Goal: Transaction & Acquisition: Book appointment/travel/reservation

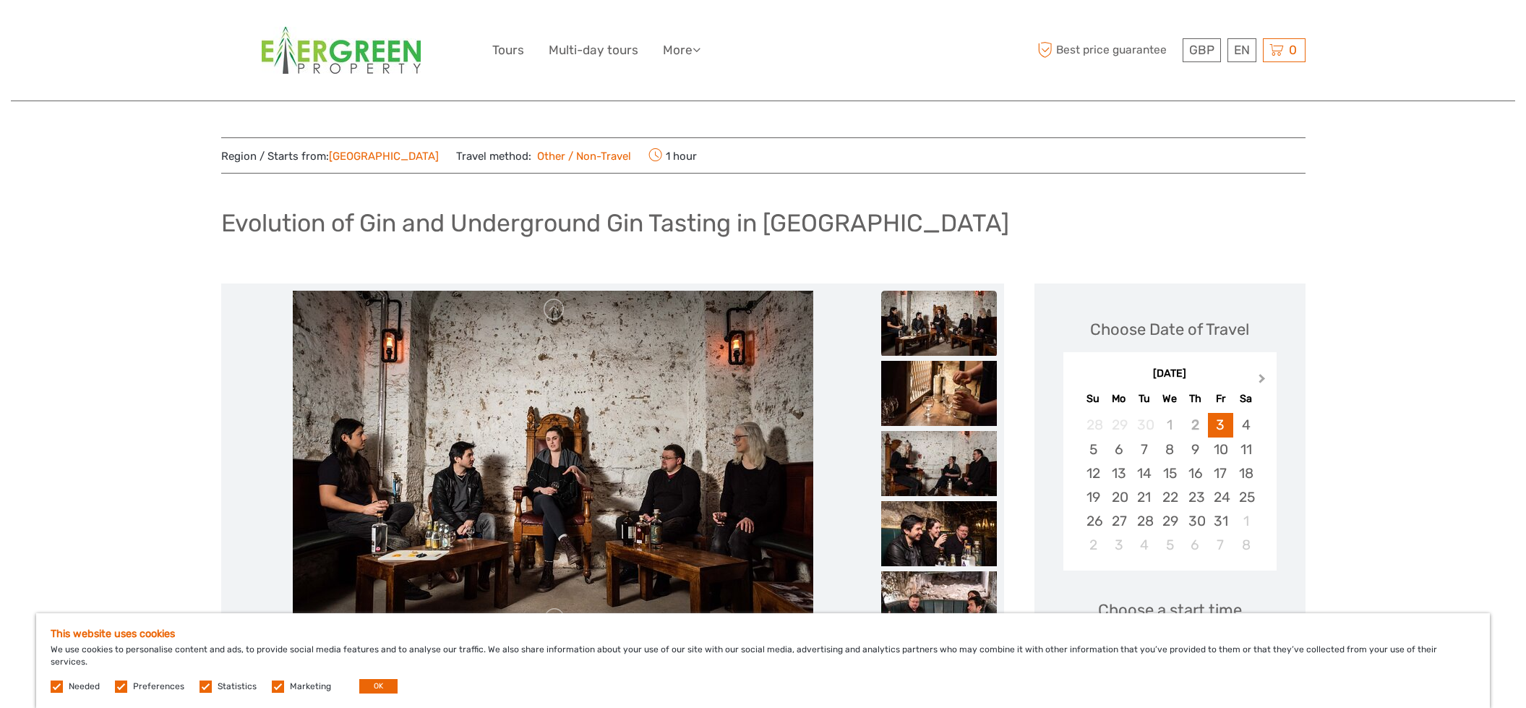
click at [1262, 382] on button "Next Month" at bounding box center [1263, 381] width 23 height 23
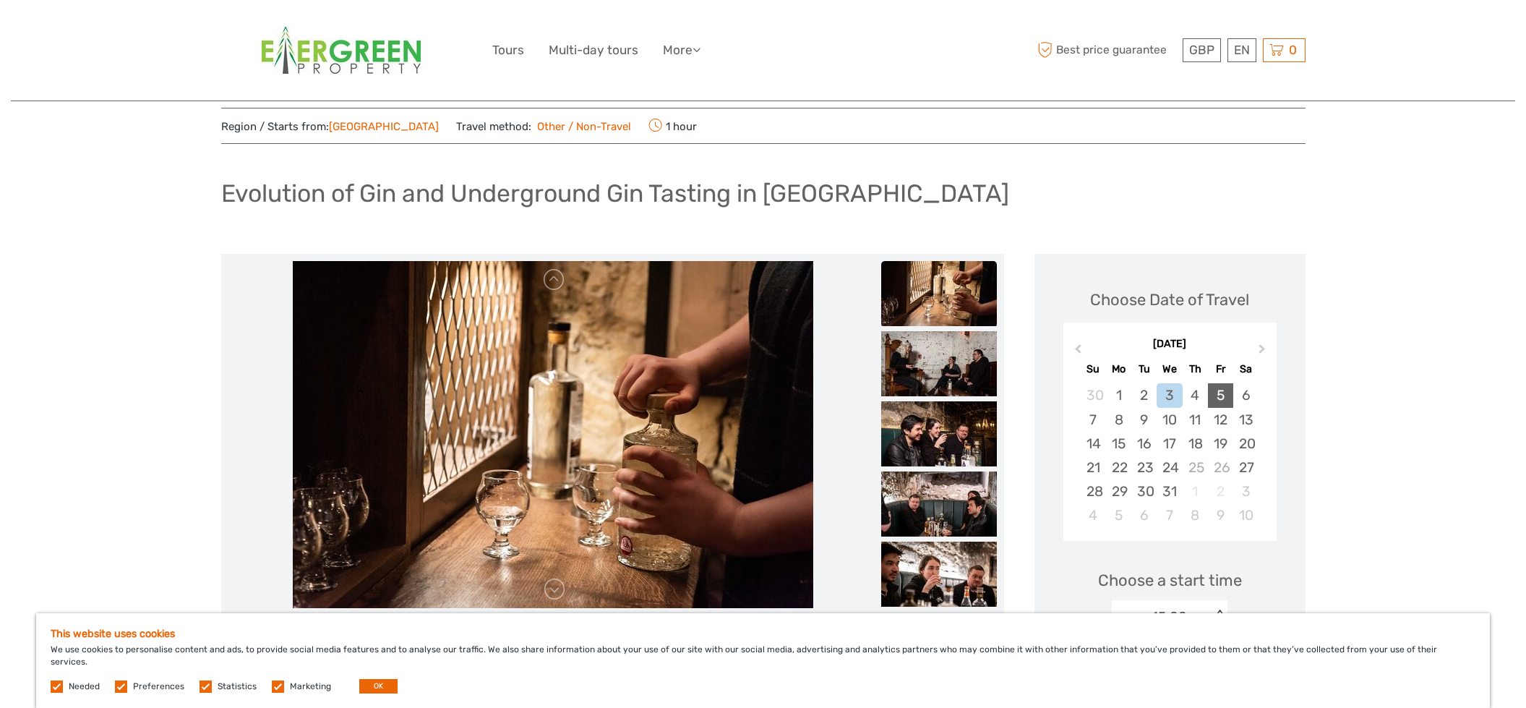
scroll to position [47, 0]
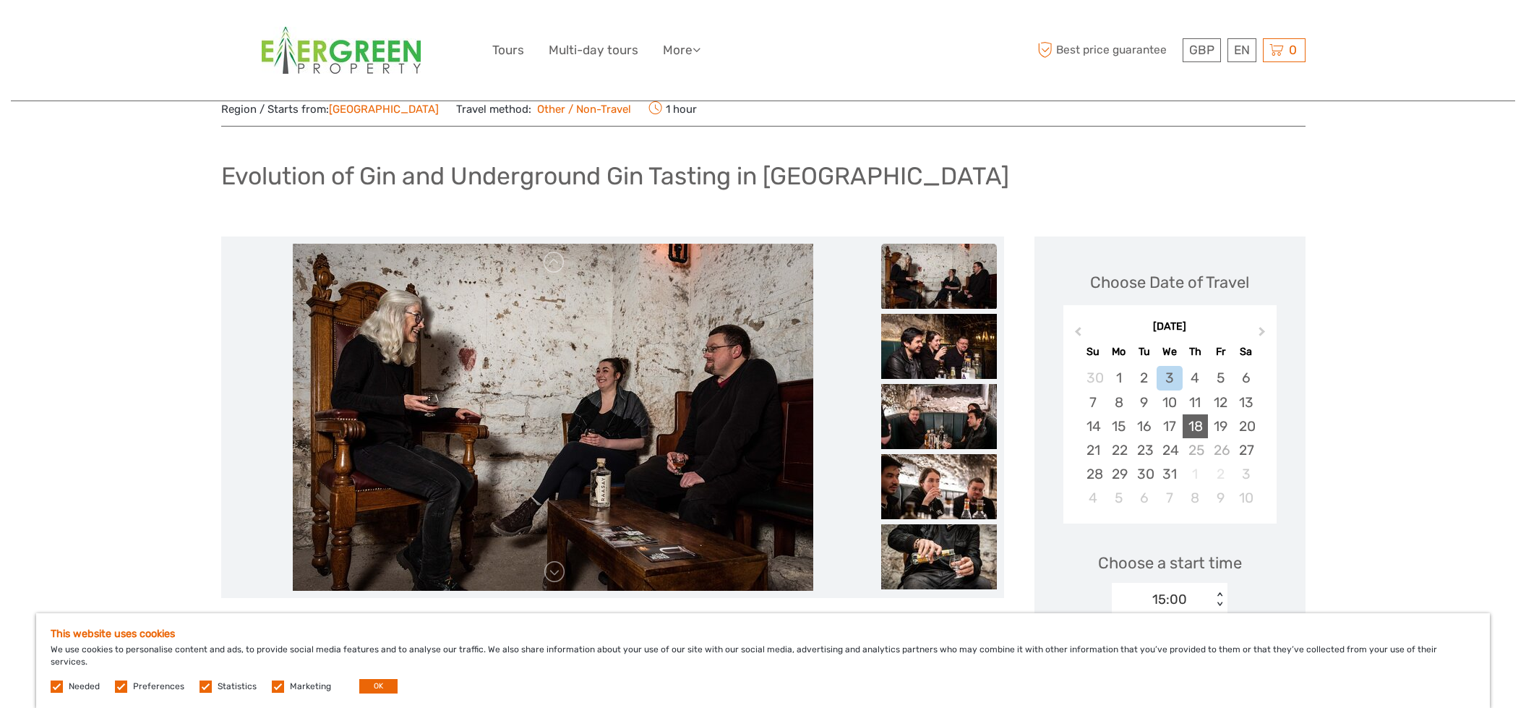
click at [1195, 422] on div "18" at bounding box center [1195, 426] width 25 height 24
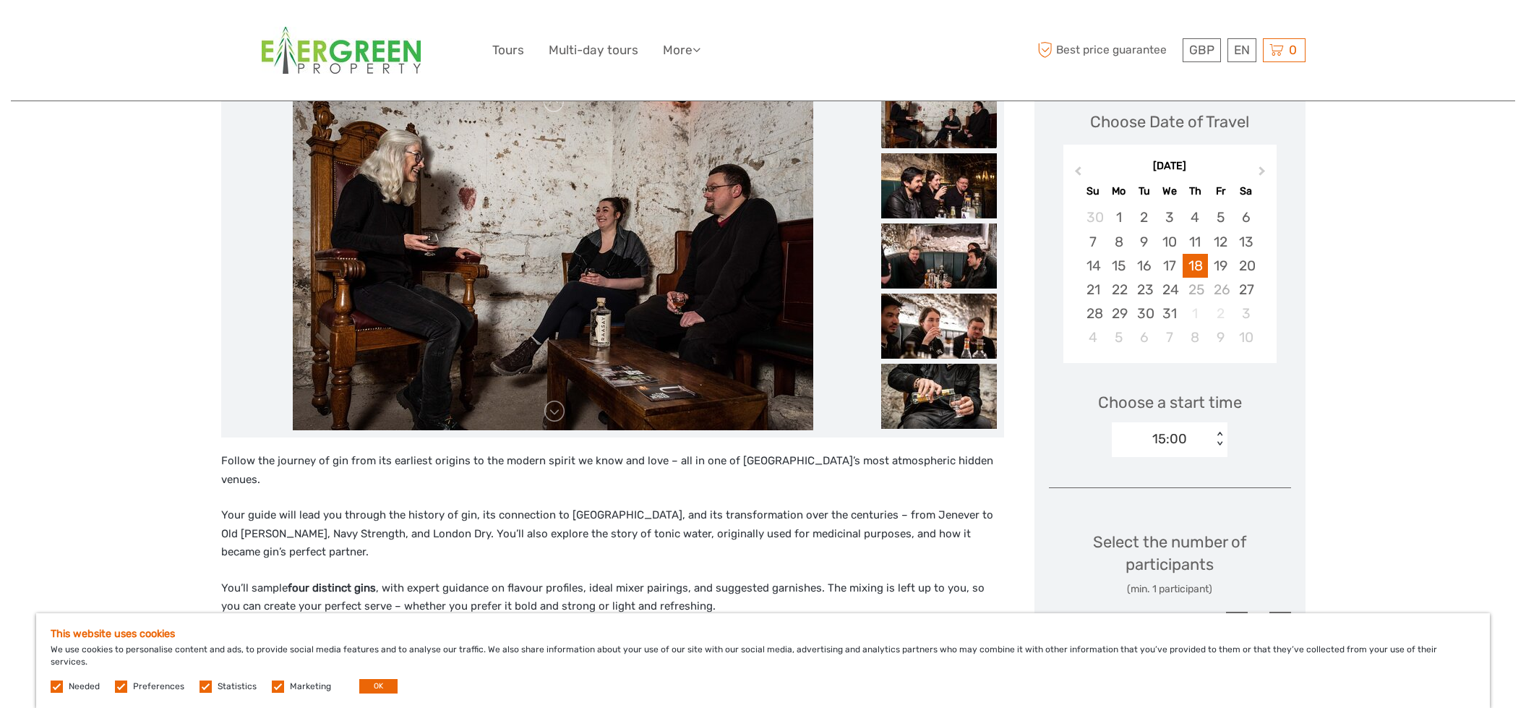
scroll to position [271, 0]
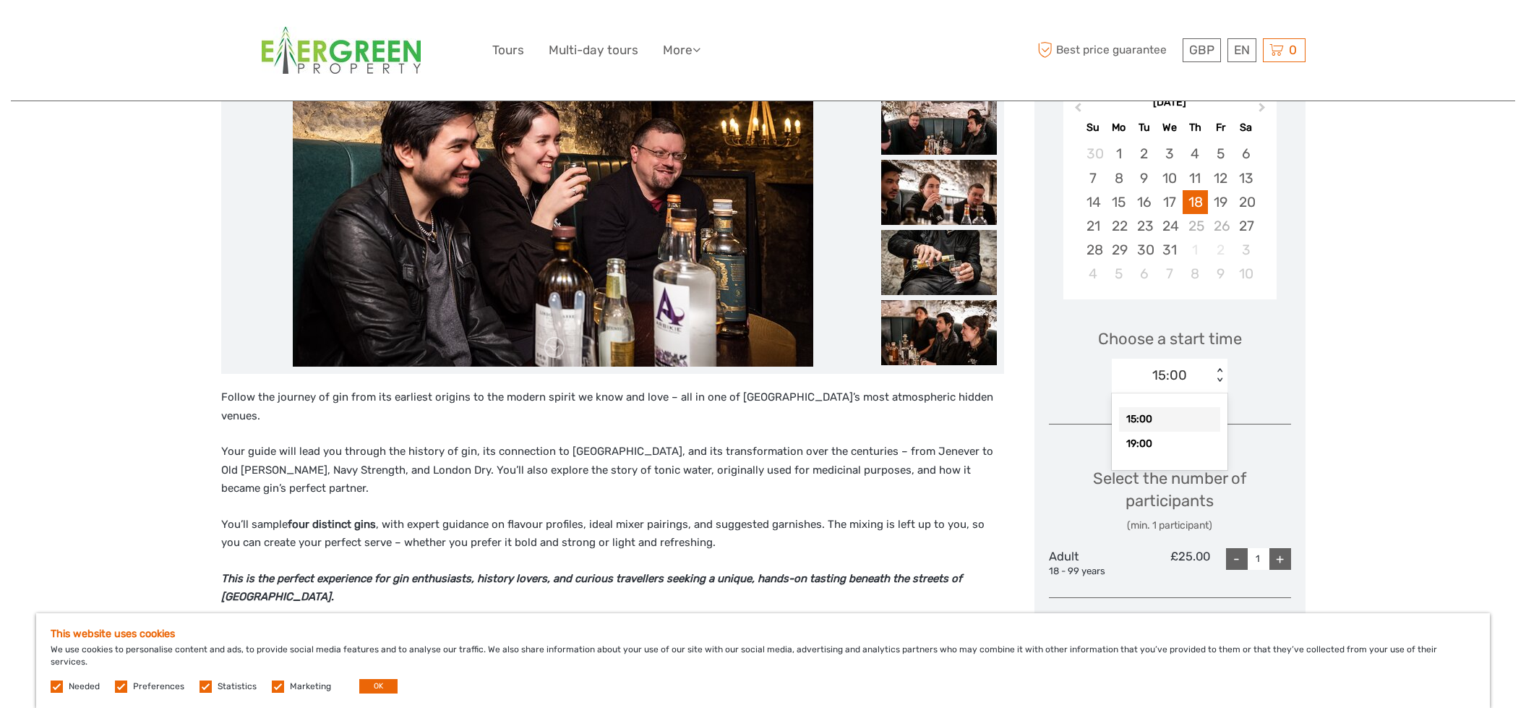
click at [1178, 375] on div "15:00" at bounding box center [1169, 375] width 35 height 19
click at [1163, 421] on div "15:00" at bounding box center [1169, 419] width 101 height 25
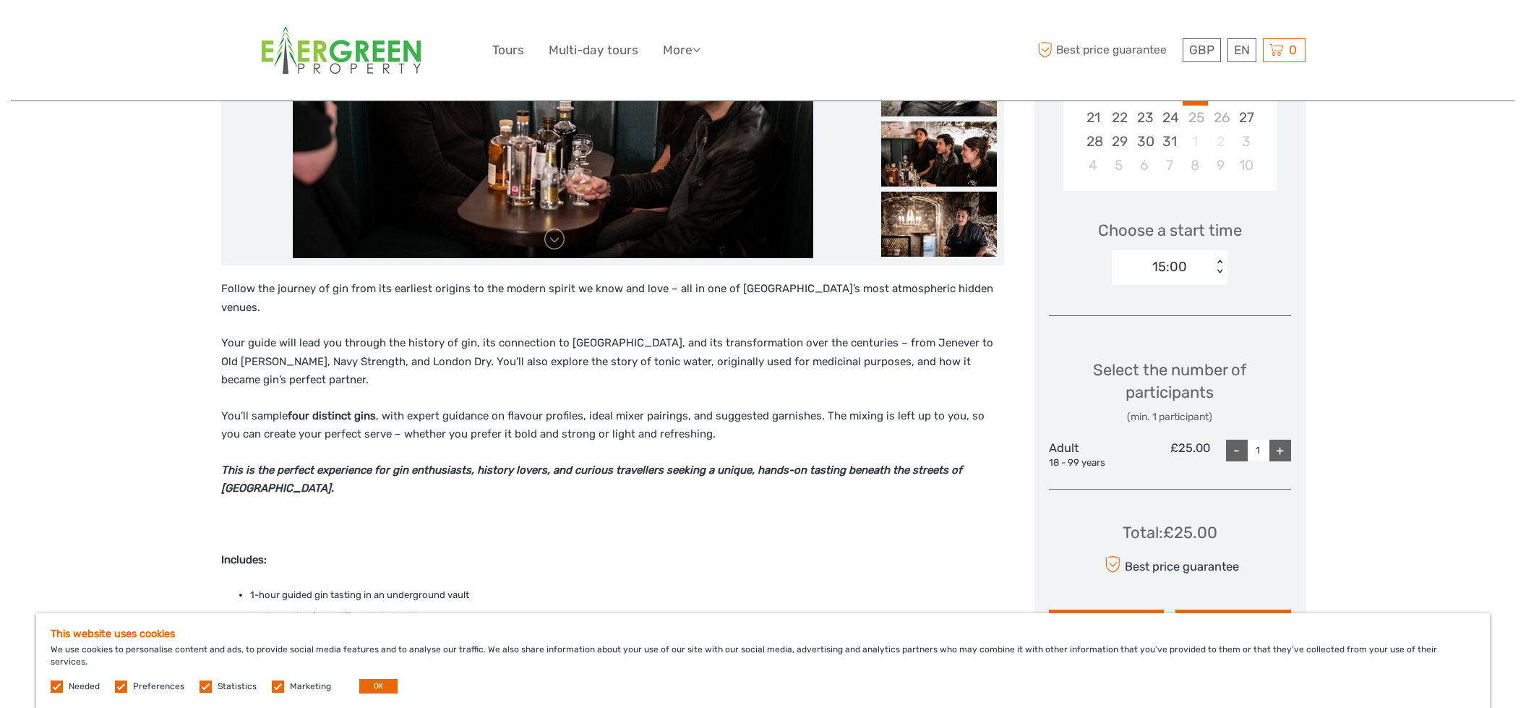
scroll to position [385, 0]
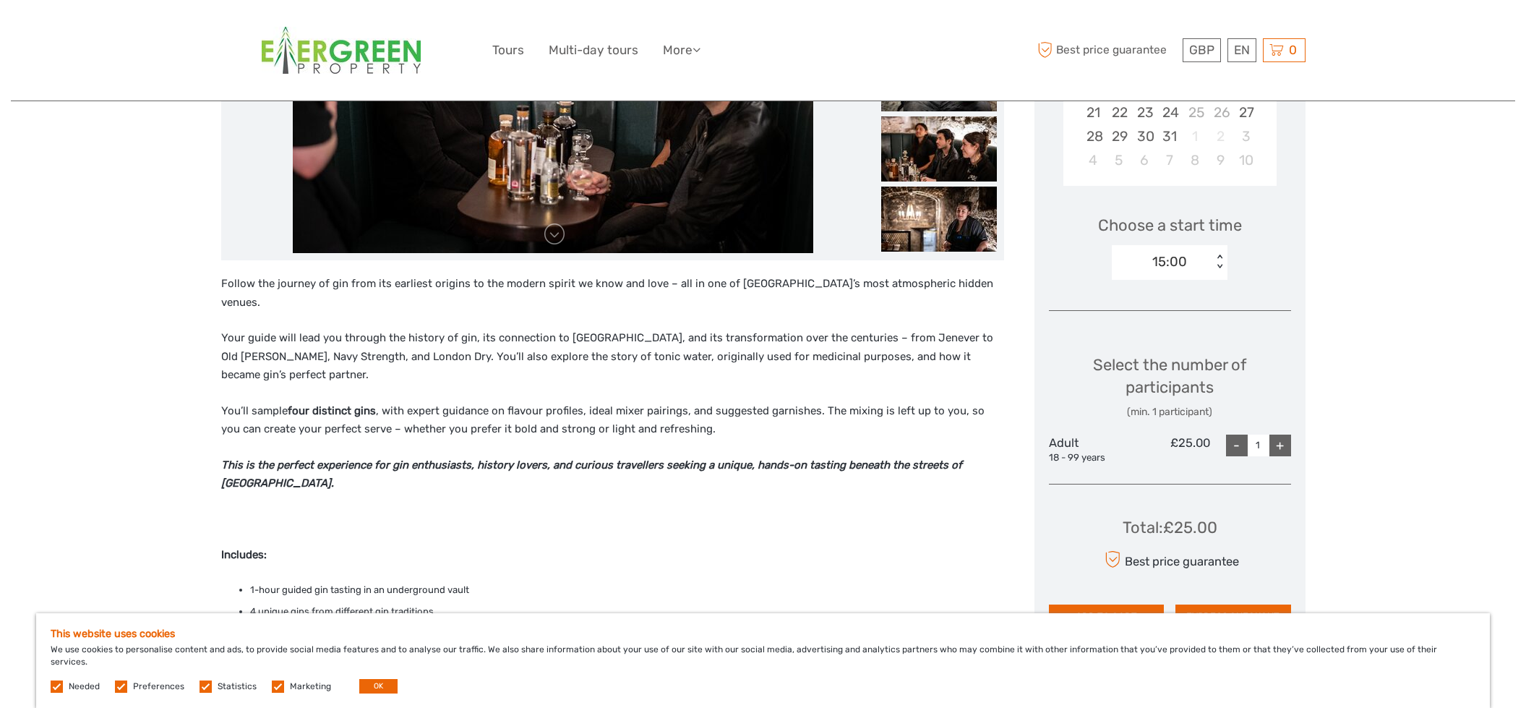
click at [1279, 443] on div "+" at bounding box center [1281, 445] width 22 height 22
click at [1278, 444] on div "+" at bounding box center [1281, 445] width 22 height 22
click at [1278, 445] on div "+" at bounding box center [1281, 445] width 22 height 22
type input "5"
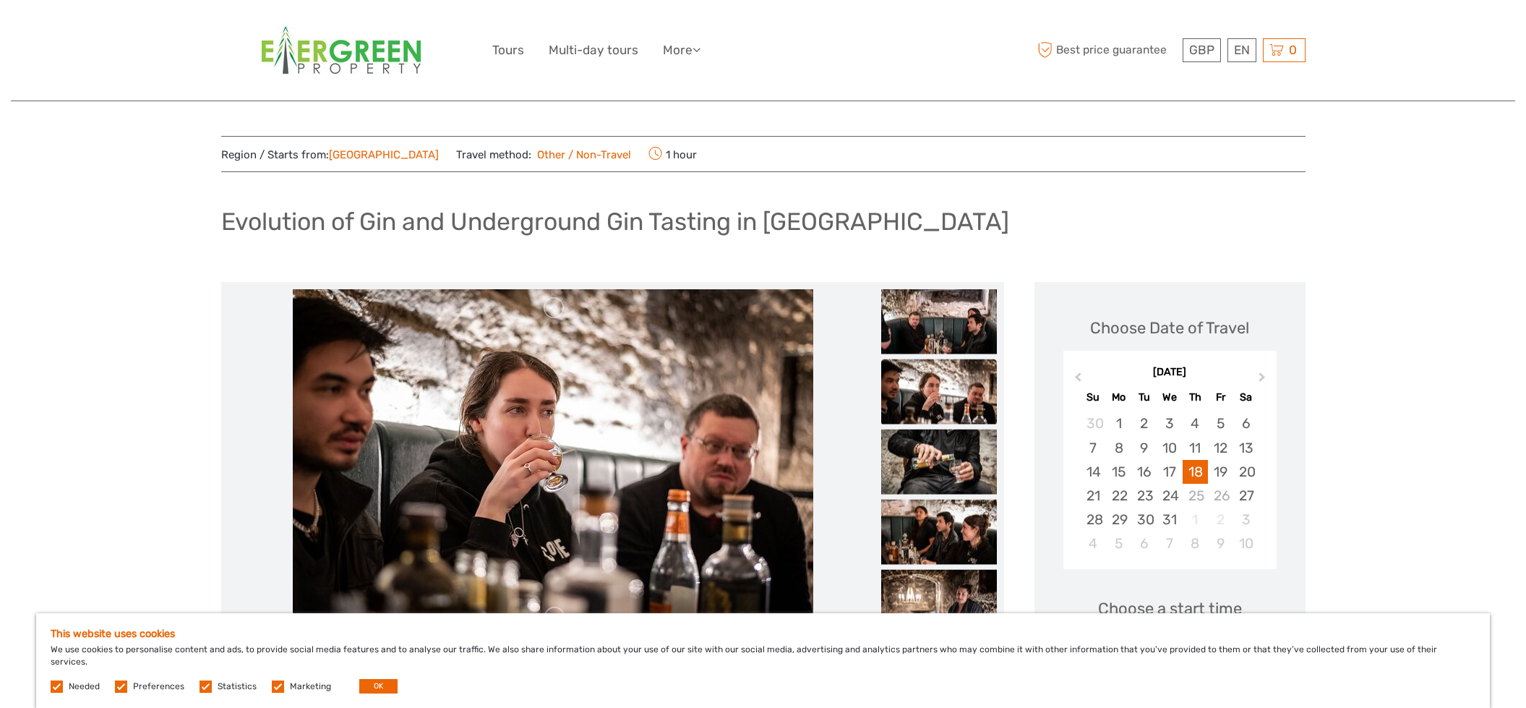
scroll to position [0, 0]
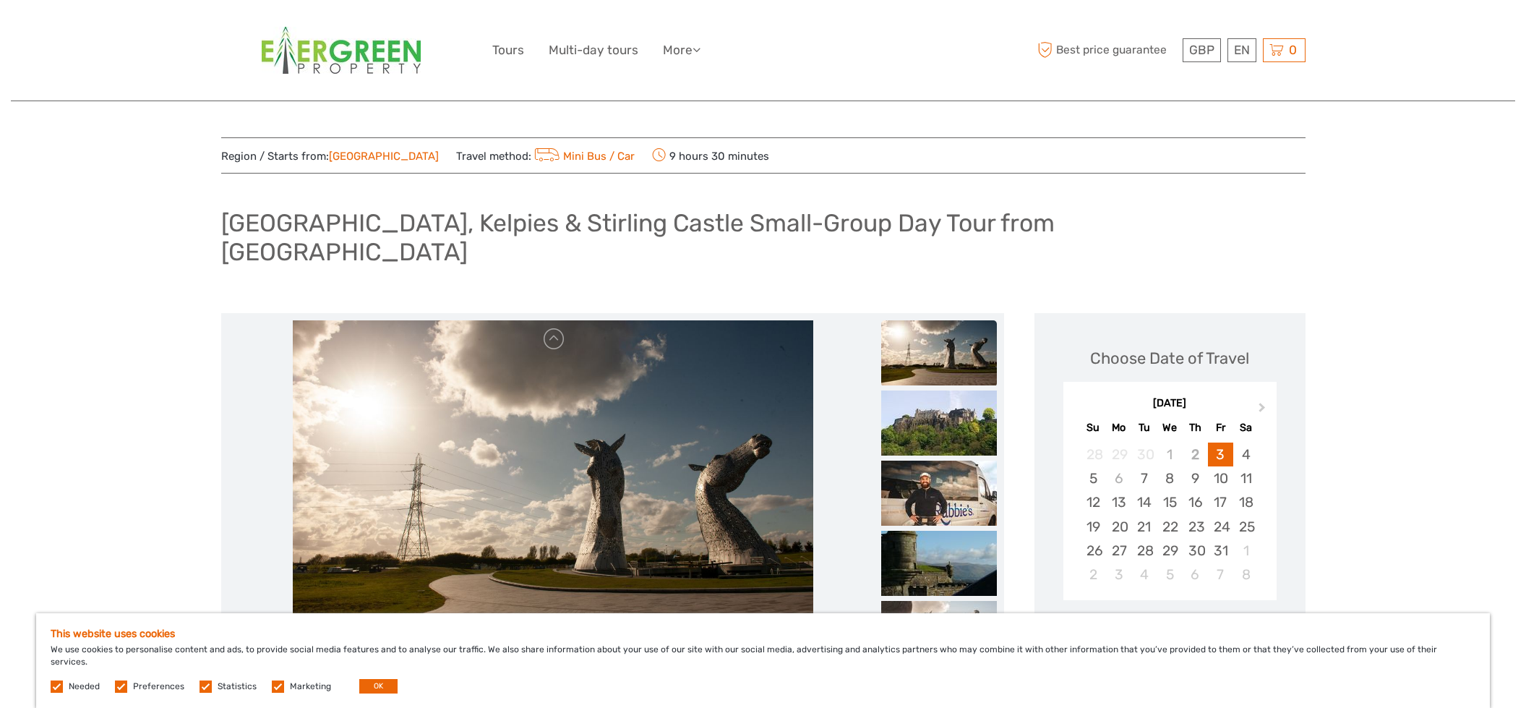
click at [534, 226] on h1 "[GEOGRAPHIC_DATA], Kelpies & Stirling Castle Small-Group Day Tour from [GEOGRAP…" at bounding box center [763, 237] width 1084 height 59
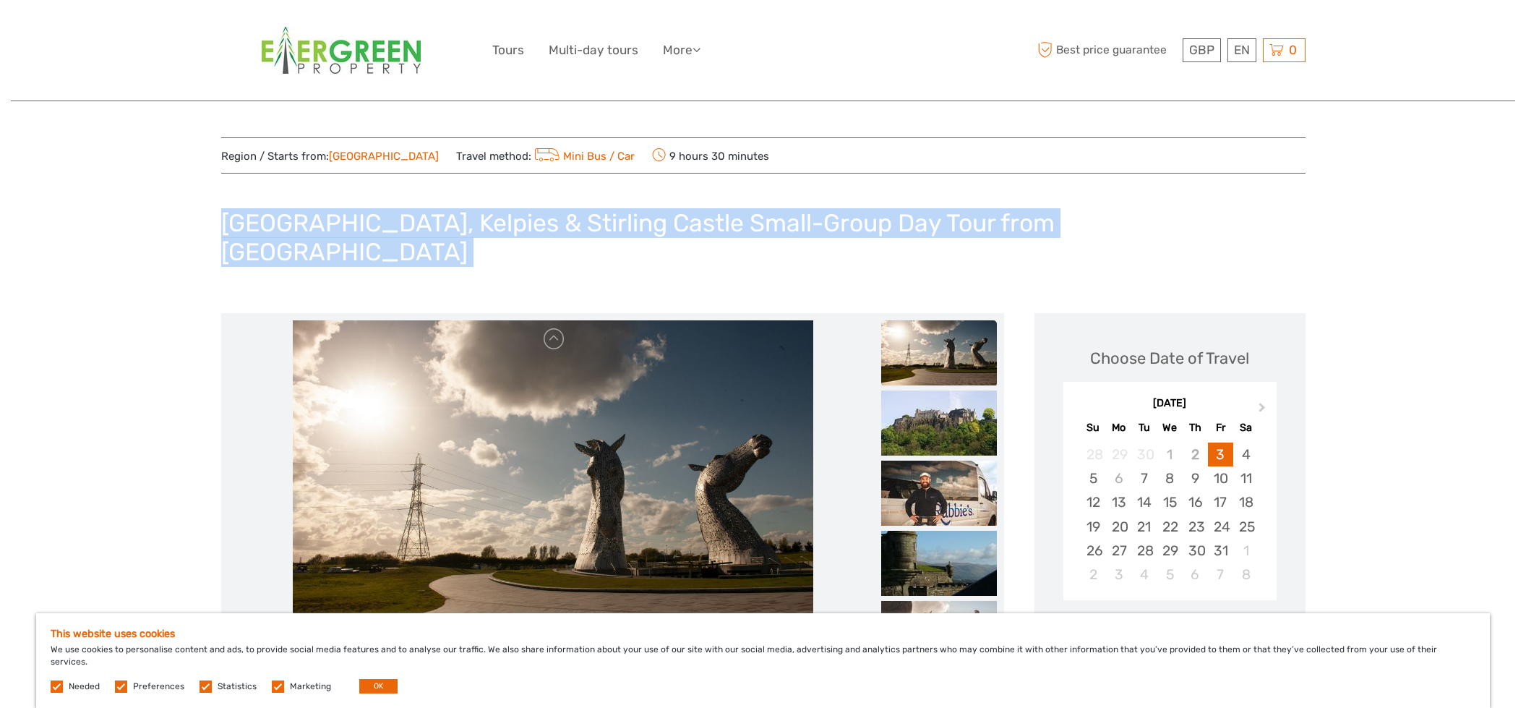
click at [534, 226] on h1 "[GEOGRAPHIC_DATA], Kelpies & Stirling Castle Small-Group Day Tour from [GEOGRAP…" at bounding box center [763, 237] width 1084 height 59
copy div "[GEOGRAPHIC_DATA], Kelpies & Stirling Castle Small-Group Day Tour from [GEOGRAP…"
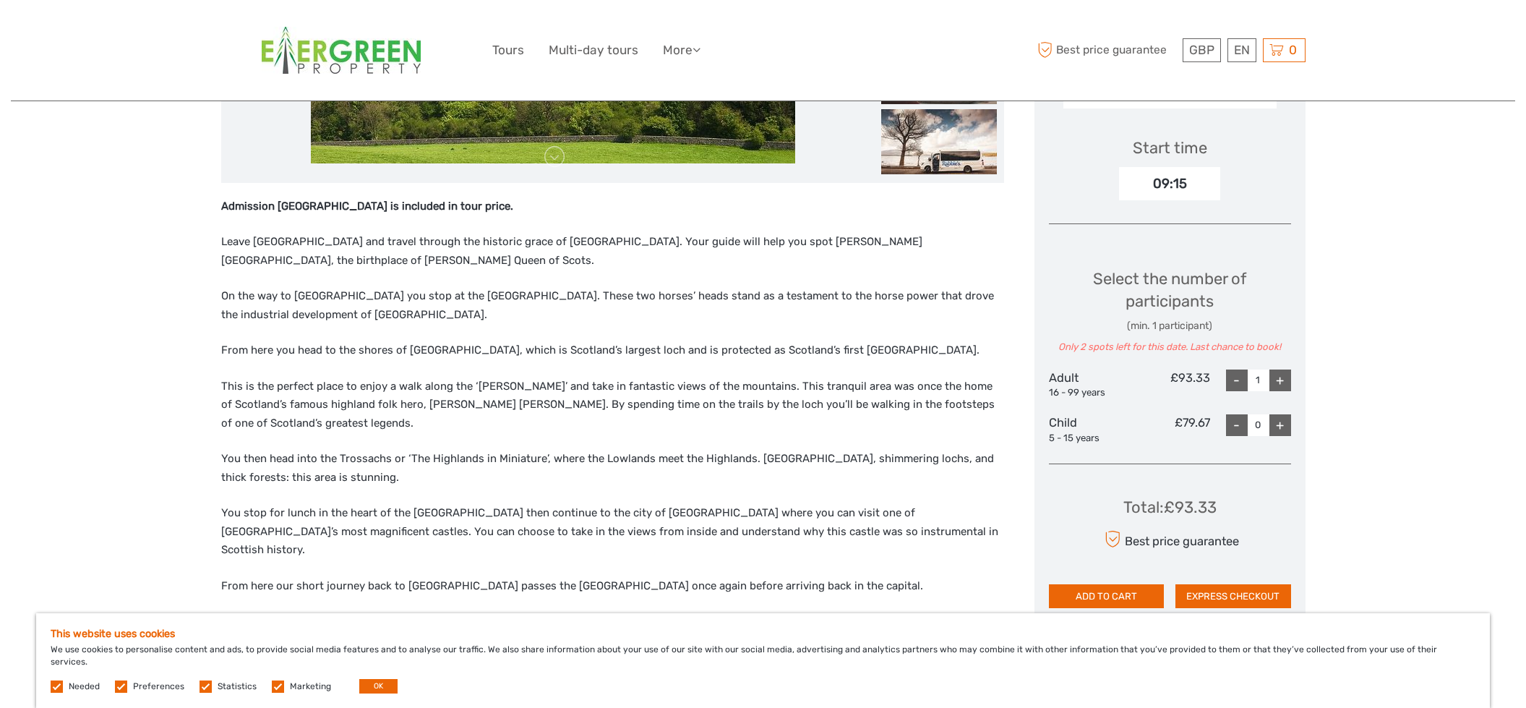
scroll to position [495, 0]
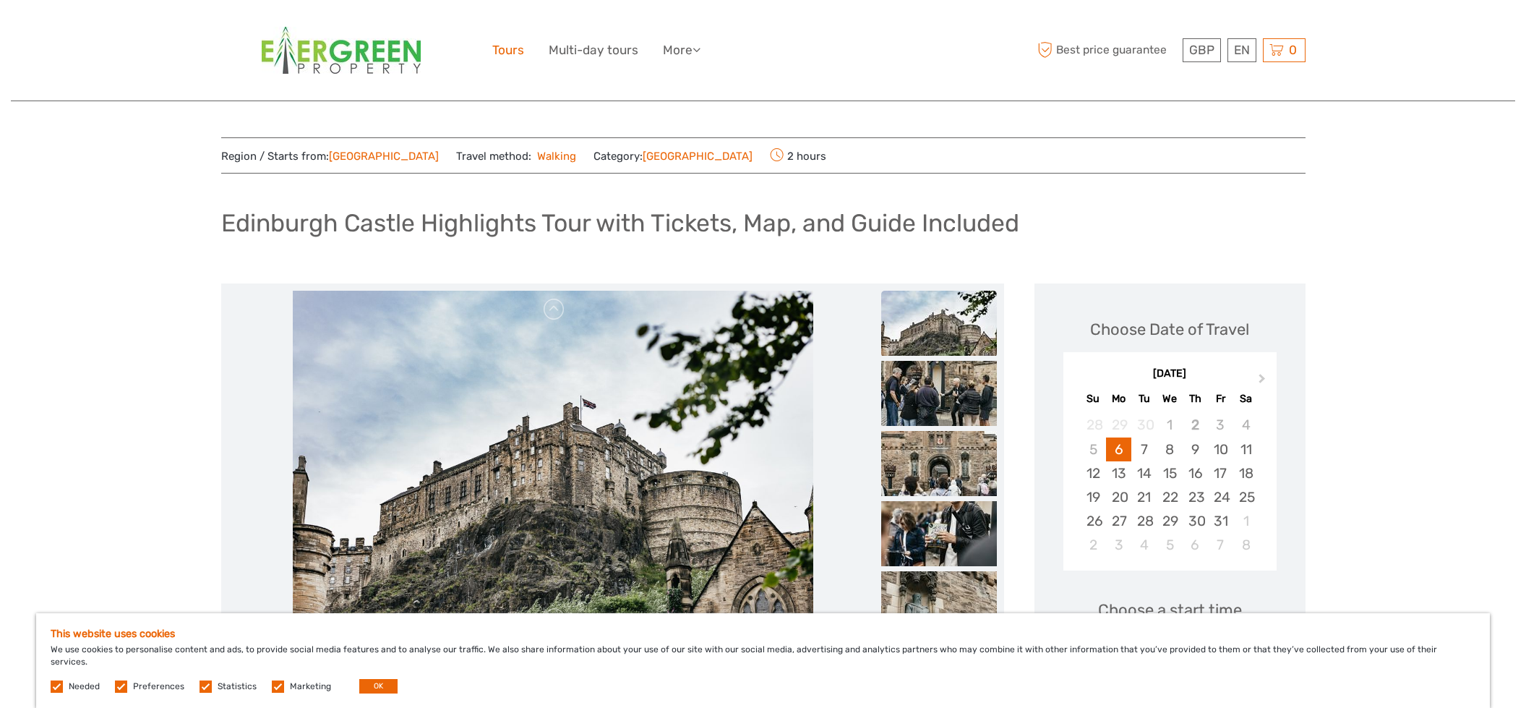
click at [505, 48] on link "Tours" at bounding box center [508, 50] width 32 height 21
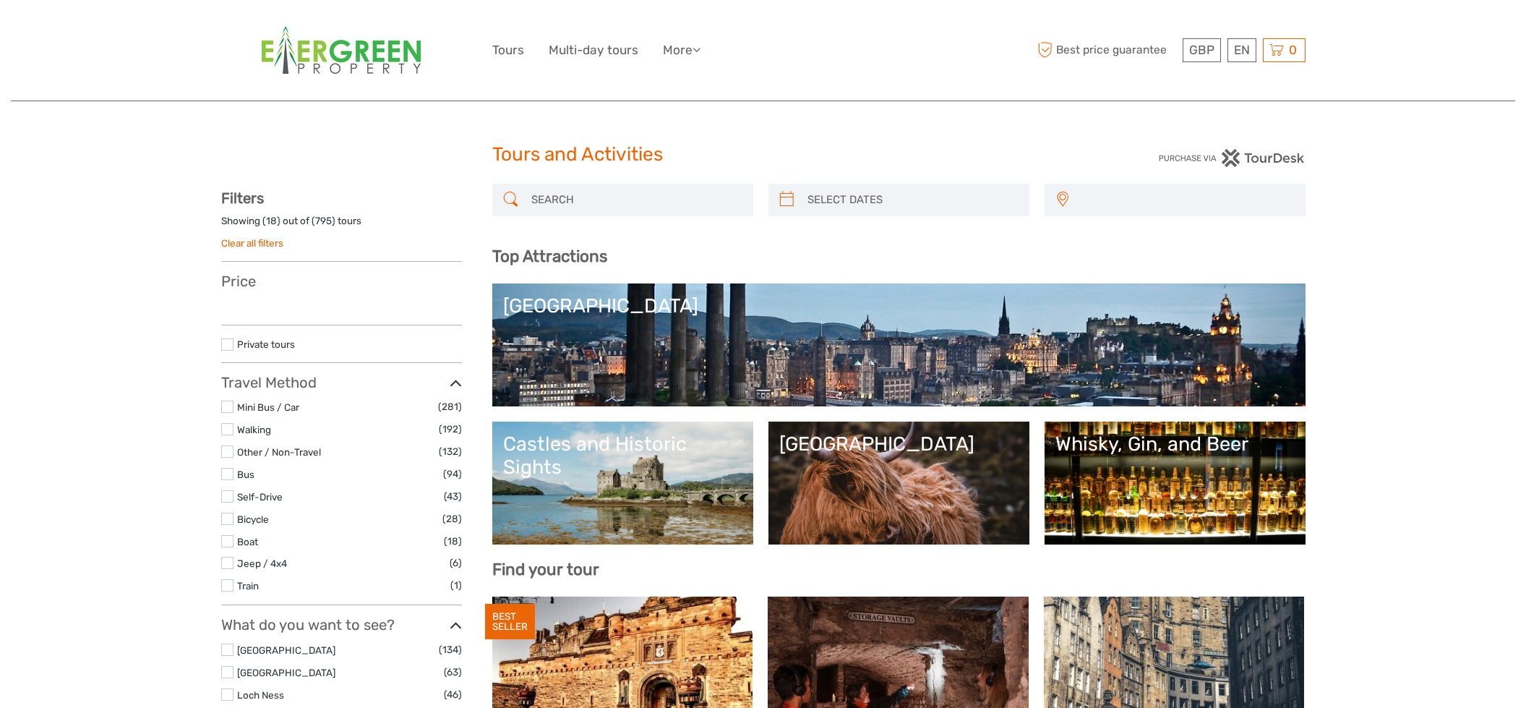
select select
